Goal: Navigation & Orientation: Find specific page/section

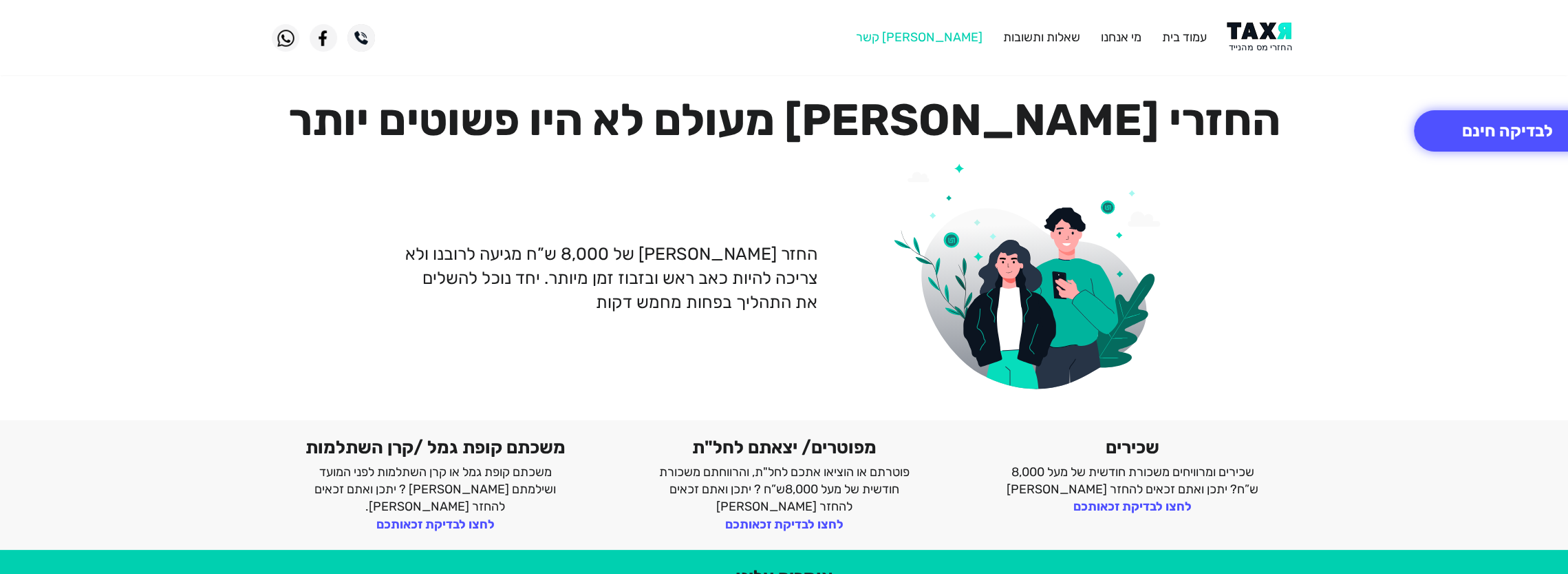
click at [959, 41] on link "[PERSON_NAME] קשר" at bounding box center [918, 37] width 126 height 15
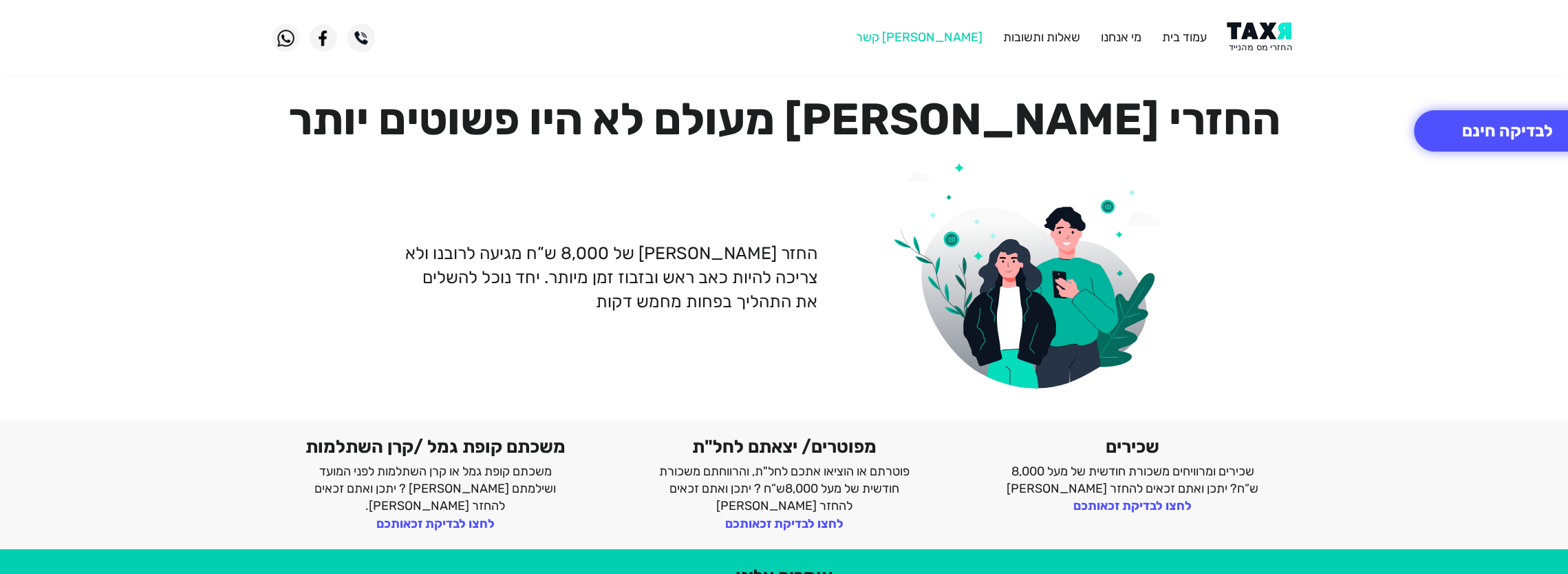
click at [953, 44] on link "[PERSON_NAME] קשר" at bounding box center [918, 37] width 126 height 15
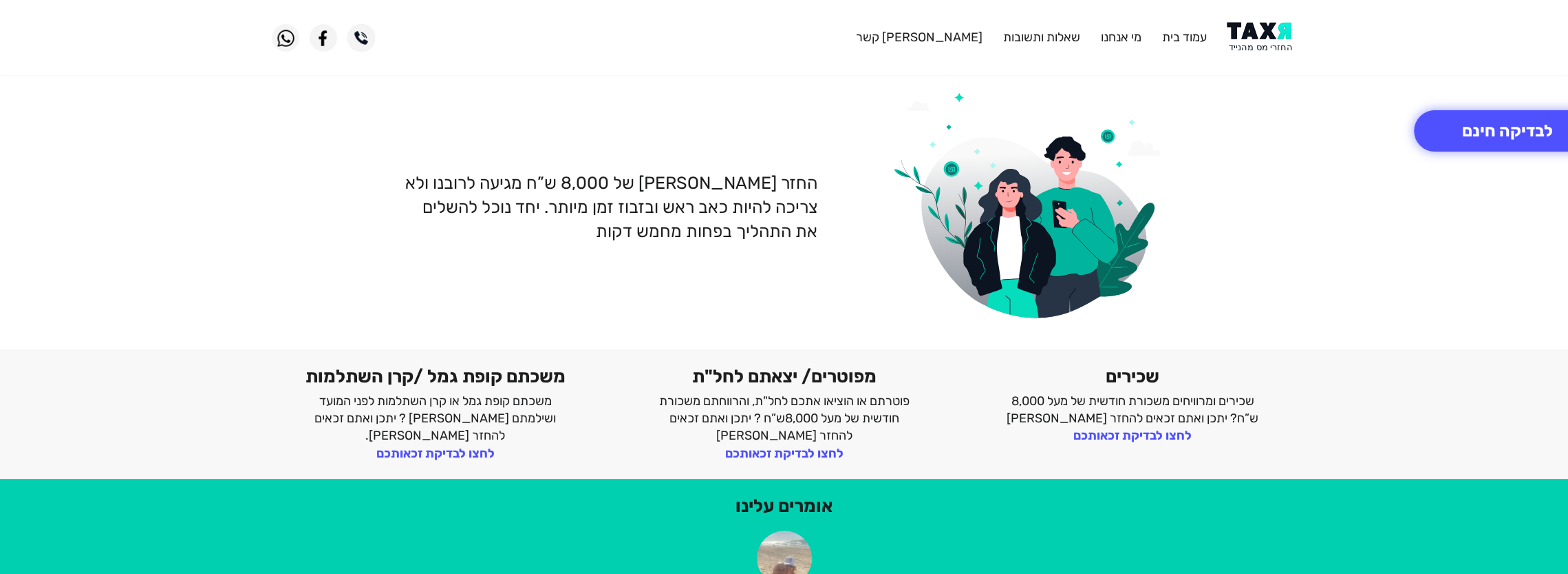
scroll to position [0, 0]
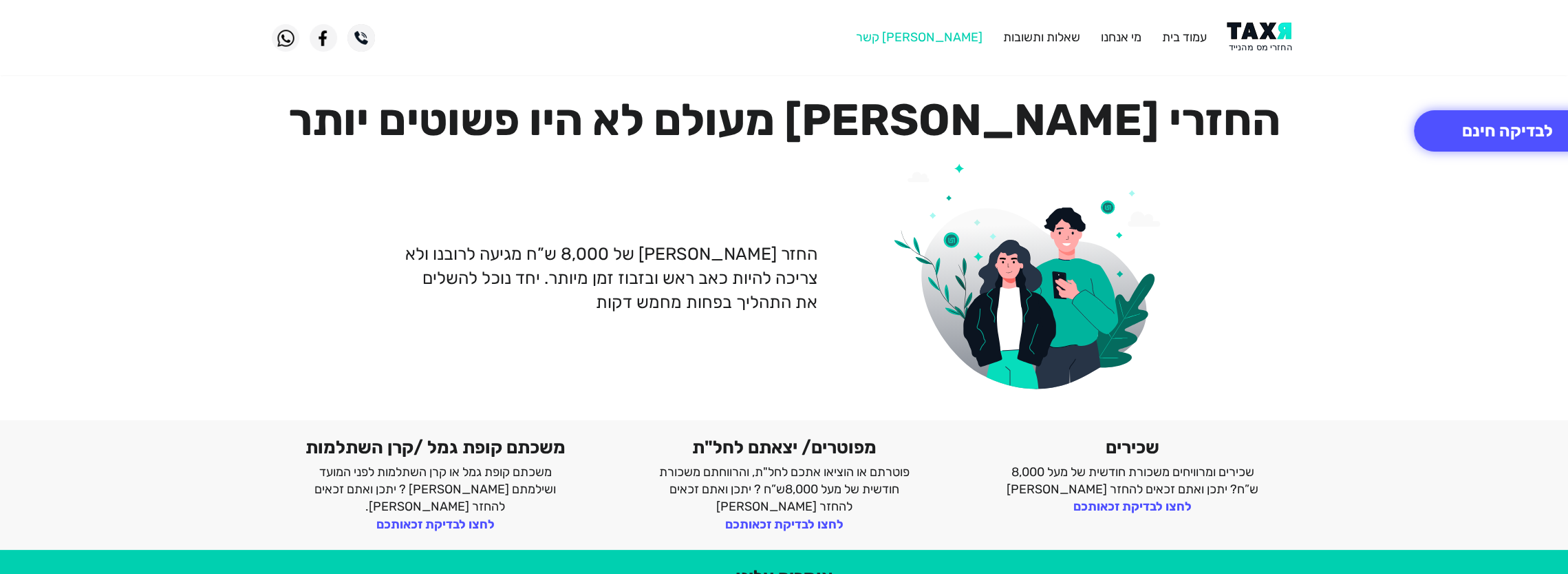
click at [948, 43] on link "[PERSON_NAME] קשר" at bounding box center [918, 37] width 126 height 15
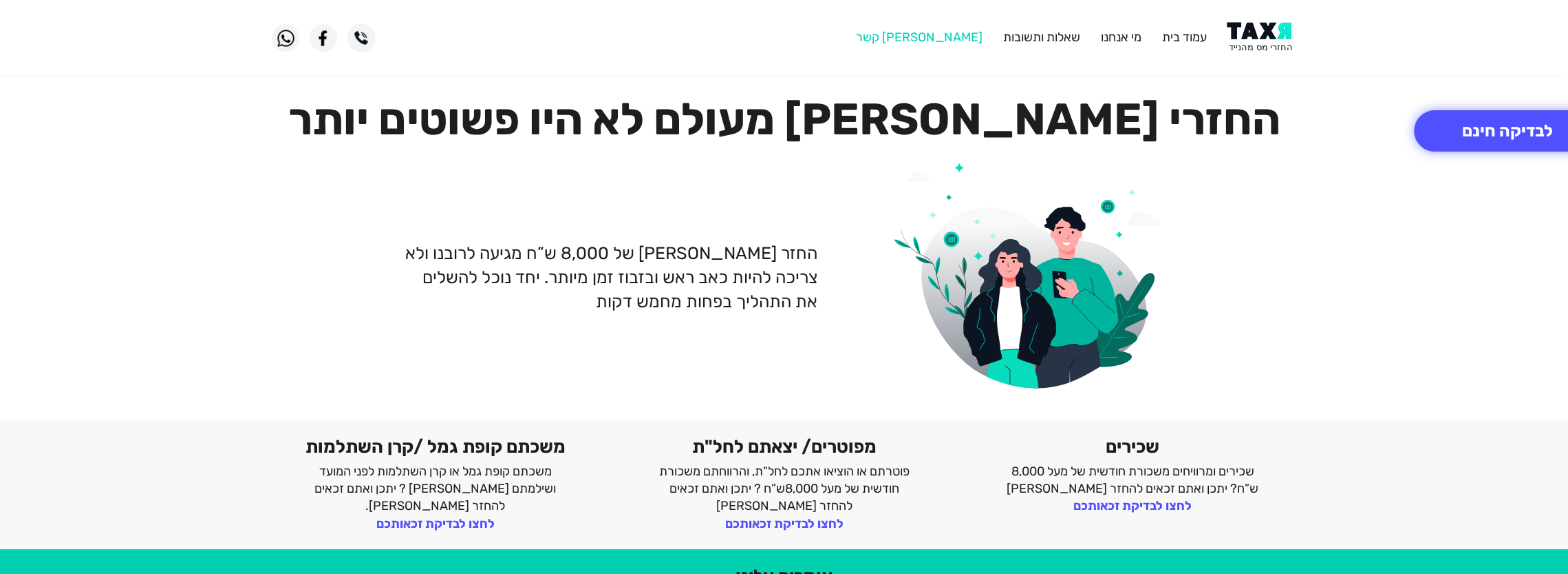
click at [953, 38] on link "[PERSON_NAME] קשר" at bounding box center [918, 37] width 126 height 15
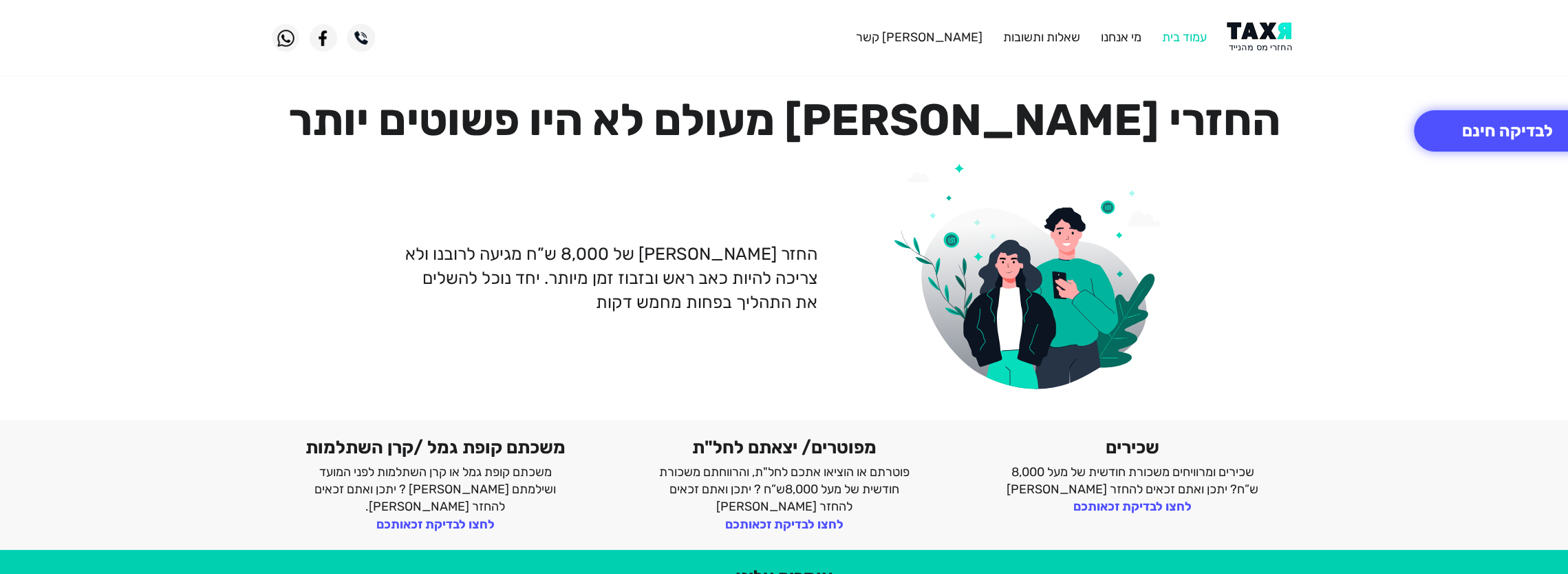
click at [1182, 38] on link "עמוד בית" at bounding box center [1184, 37] width 45 height 15
click at [1114, 37] on link "מי אנחנו" at bounding box center [1121, 37] width 40 height 15
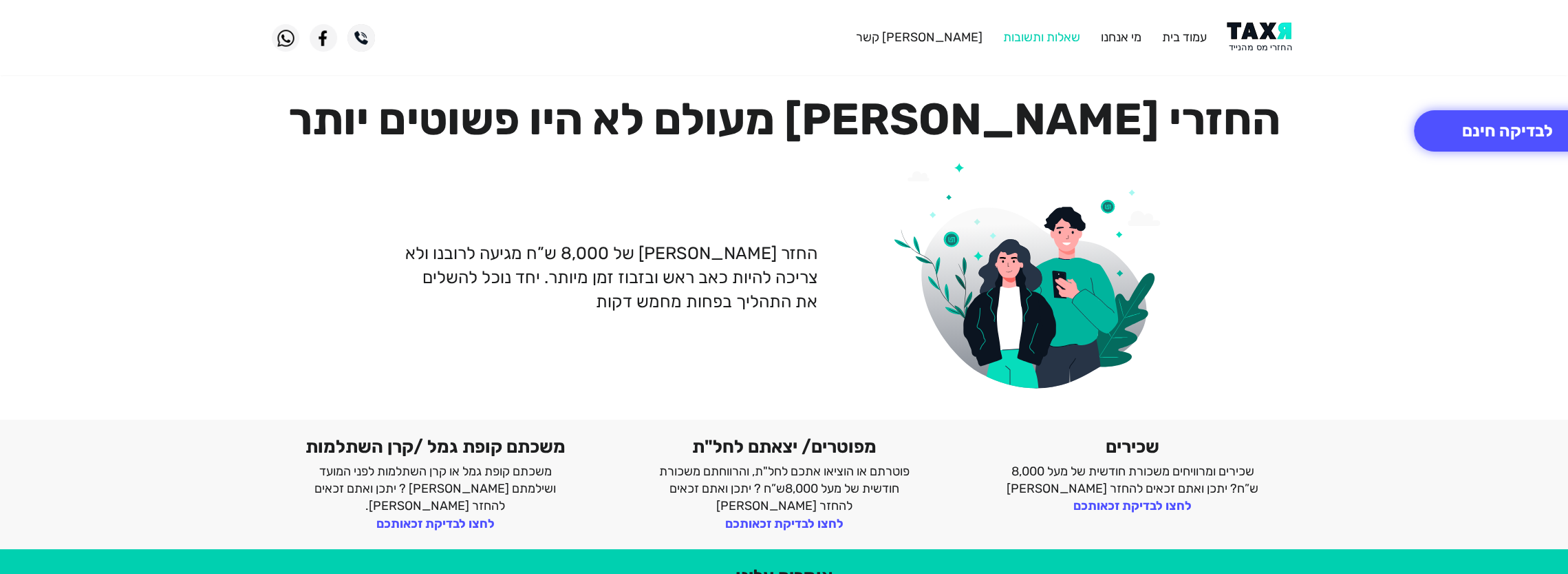
click at [1058, 37] on link "שאלות ותשובות" at bounding box center [1041, 37] width 77 height 15
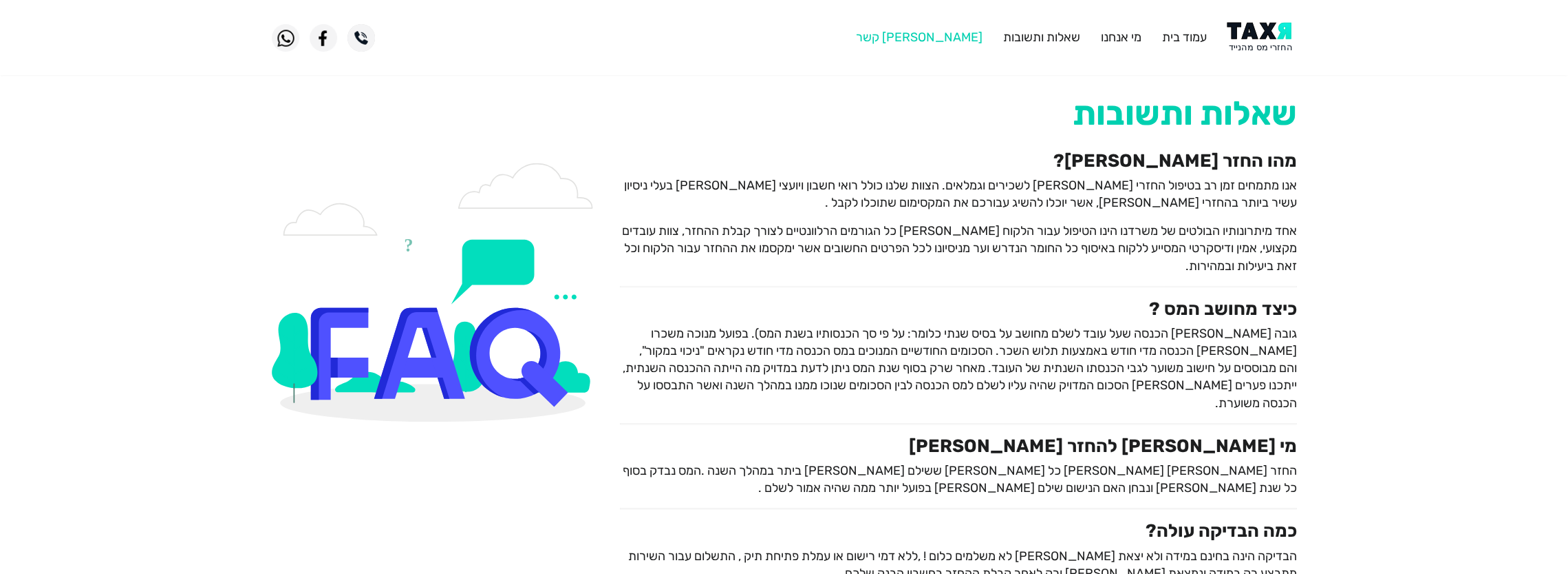
click at [968, 37] on link "[PERSON_NAME] קשר" at bounding box center [918, 37] width 126 height 15
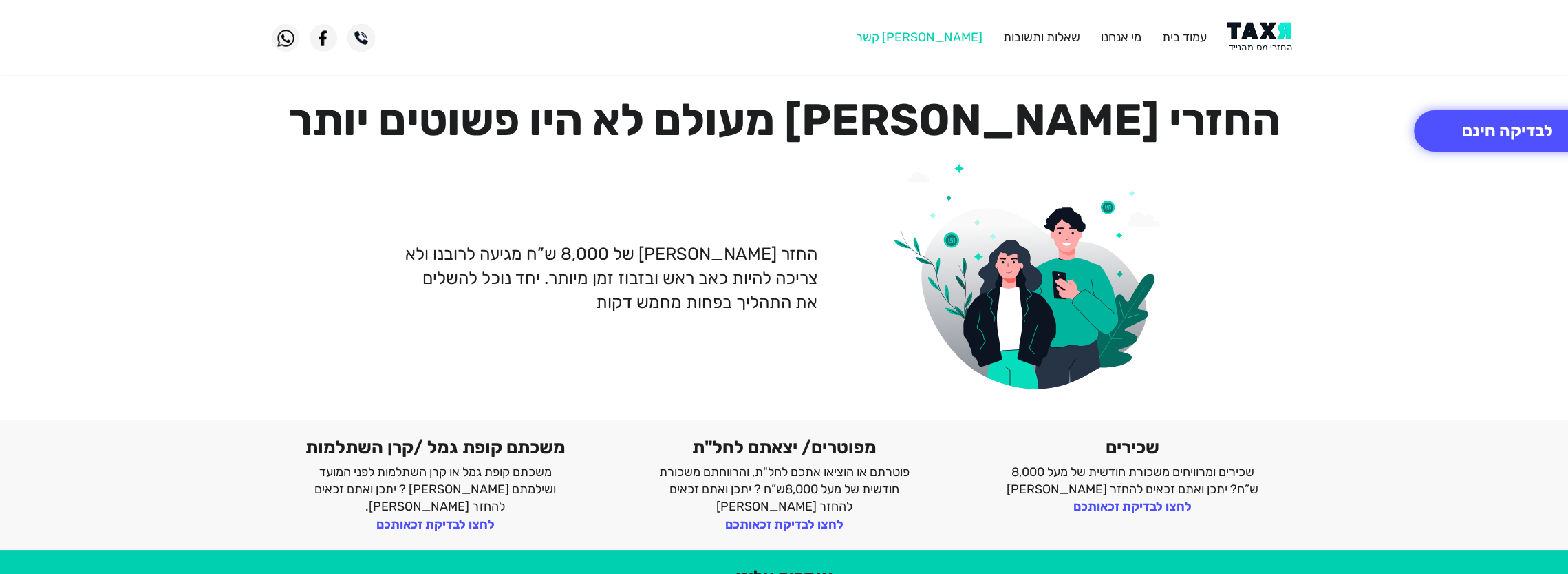
scroll to position [1, 0]
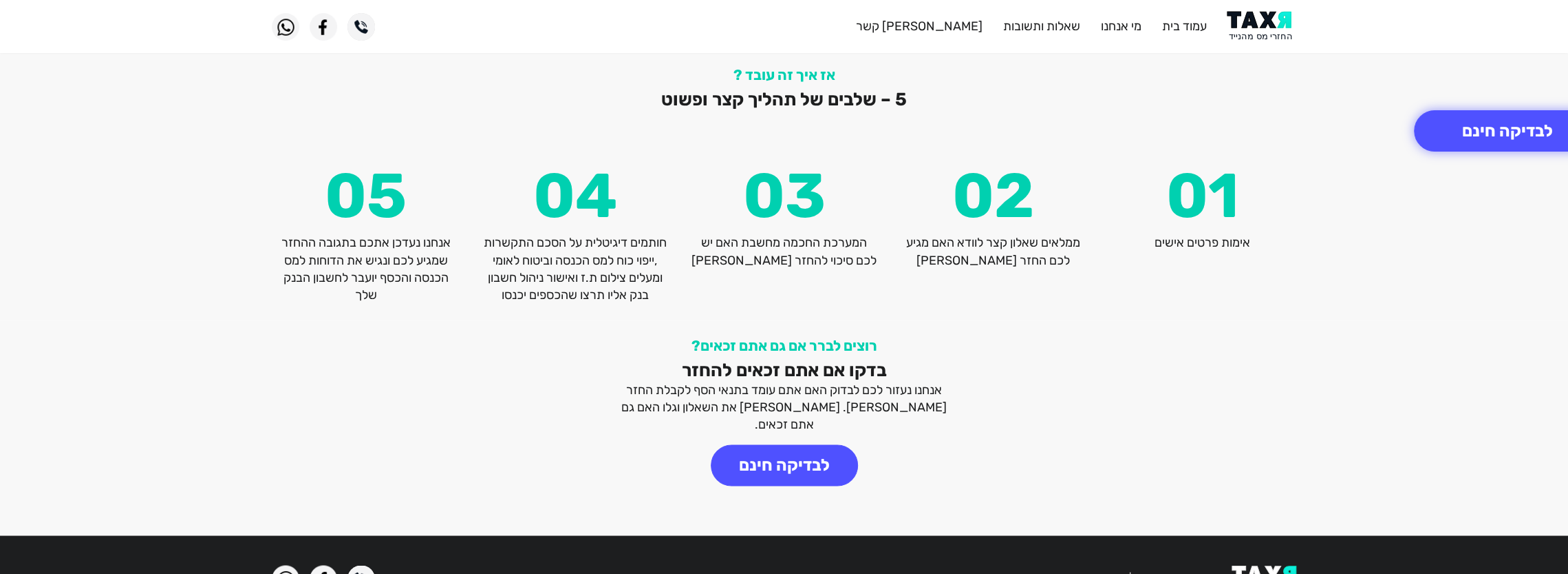
scroll to position [1863, 0]
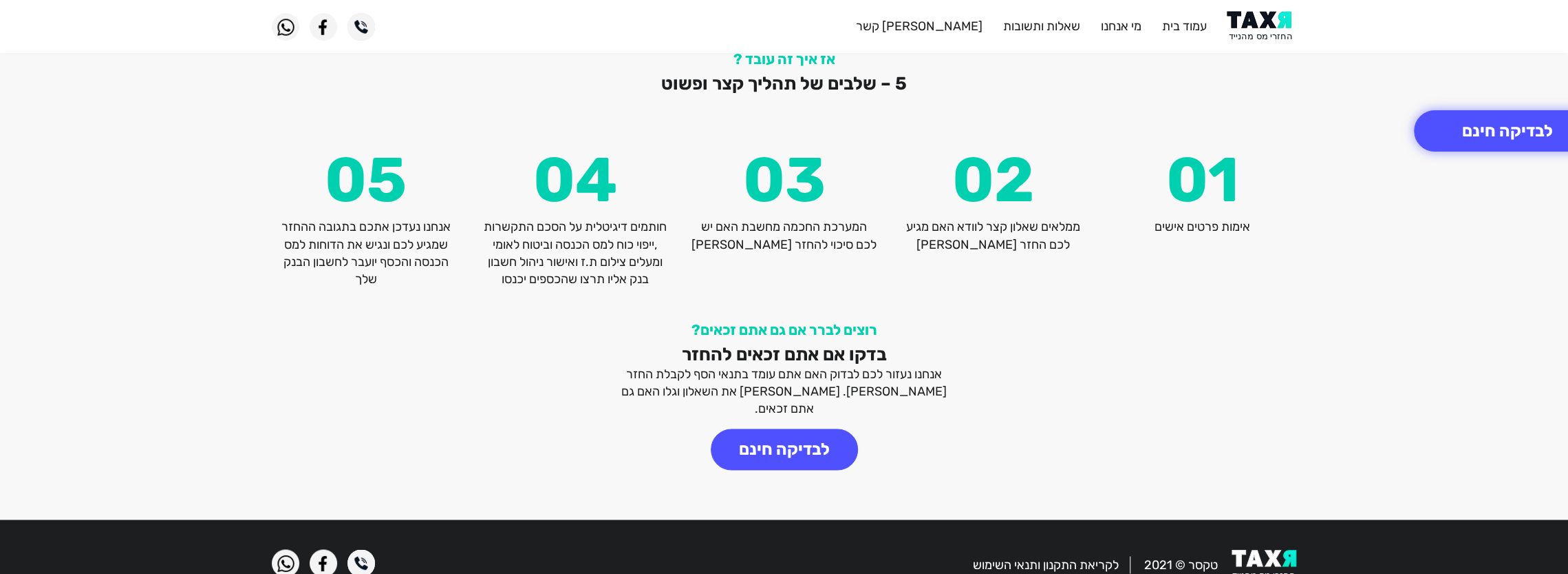
click at [322, 549] on img at bounding box center [323, 562] width 28 height 28
